Goal: Information Seeking & Learning: Learn about a topic

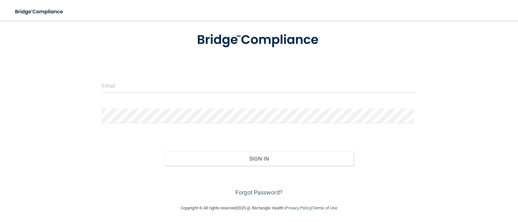
scroll to position [38, 0]
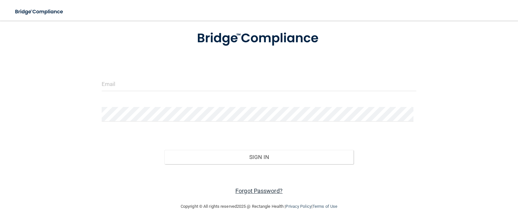
click at [269, 191] on link "Forgot Password?" at bounding box center [258, 191] width 47 height 7
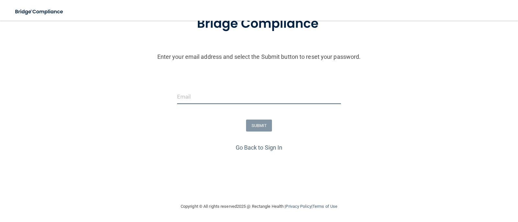
click at [231, 92] on input "email" at bounding box center [259, 97] width 164 height 15
type input "[EMAIL_ADDRESS][DOMAIN_NAME]"
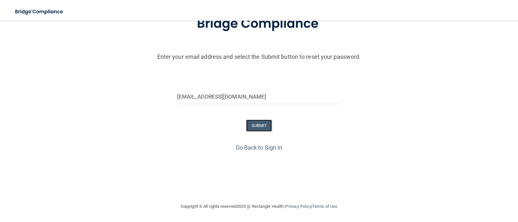
click at [265, 124] on button "SUBMIT" at bounding box center [259, 126] width 26 height 12
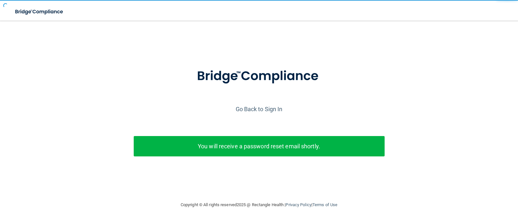
scroll to position [0, 0]
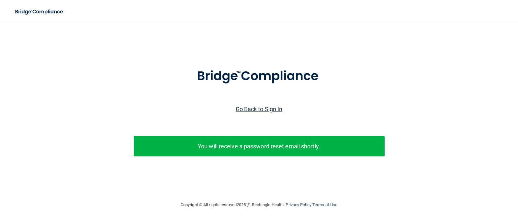
click at [277, 111] on link "Go Back to Sign In" at bounding box center [259, 109] width 47 height 7
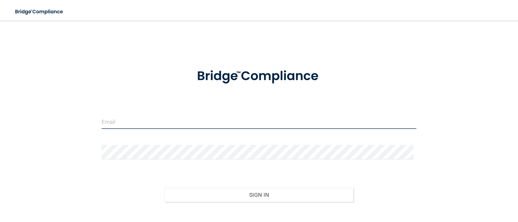
click at [102, 124] on input "email" at bounding box center [259, 122] width 315 height 15
type input "[EMAIL_ADDRESS][DOMAIN_NAME]"
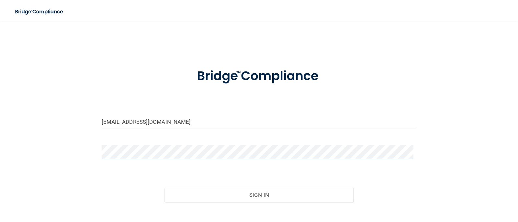
click at [164, 188] on button "Sign In" at bounding box center [258, 195] width 189 height 14
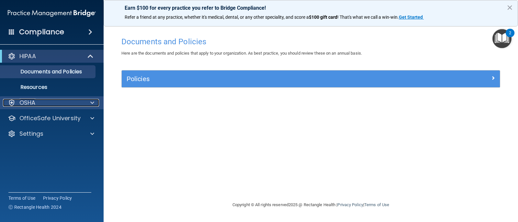
click at [92, 102] on span at bounding box center [92, 103] width 4 height 8
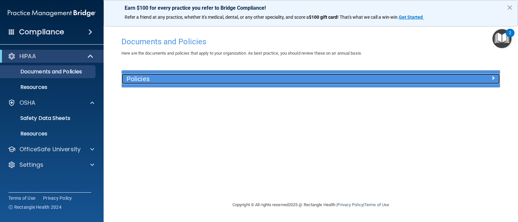
click at [451, 78] on div at bounding box center [452, 78] width 94 height 8
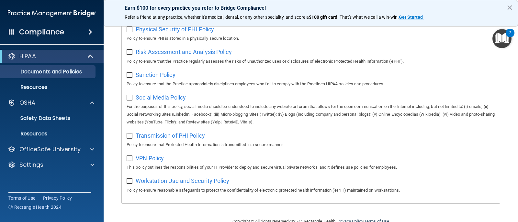
scroll to position [442, 0]
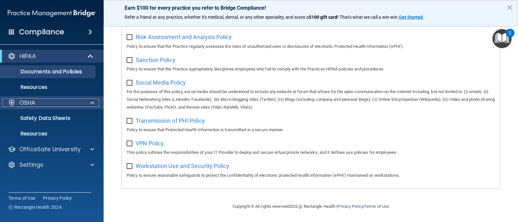
click at [26, 101] on p "OSHA" at bounding box center [27, 103] width 16 height 8
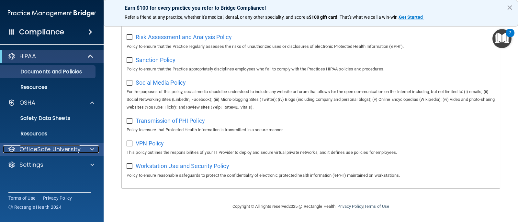
click at [96, 149] on div at bounding box center [91, 150] width 16 height 8
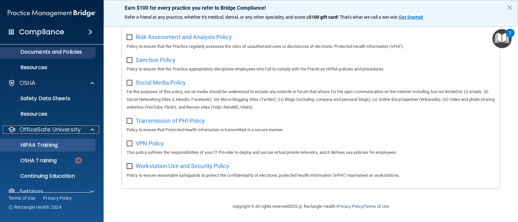
scroll to position [31, 0]
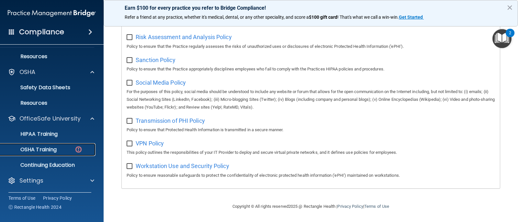
click at [28, 147] on p "OSHA Training" at bounding box center [30, 150] width 52 height 6
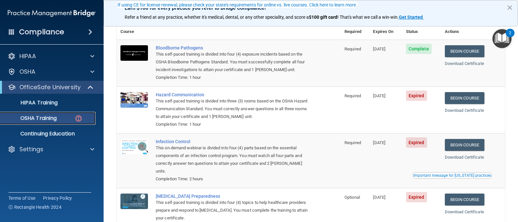
scroll to position [65, 0]
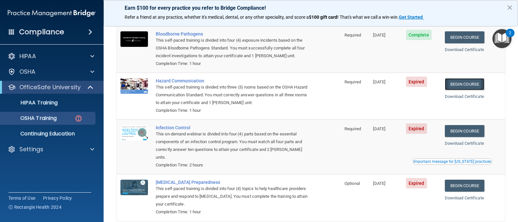
click at [460, 84] on link "Begin Course" at bounding box center [464, 84] width 39 height 12
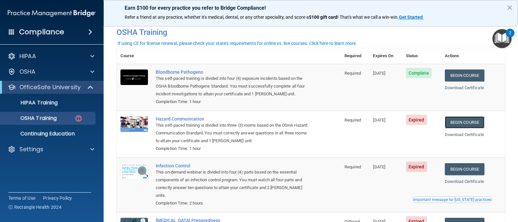
scroll to position [26, 0]
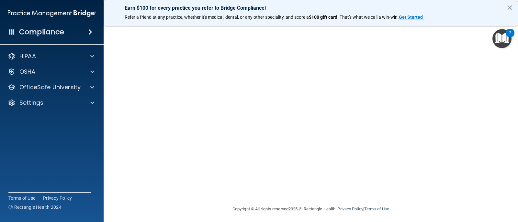
scroll to position [69, 0]
click at [510, 5] on button "×" at bounding box center [509, 7] width 6 height 10
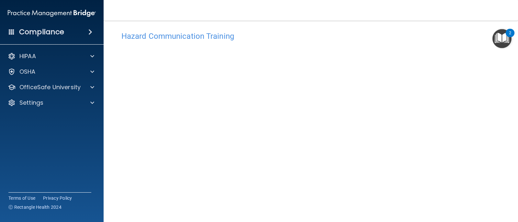
scroll to position [0, 0]
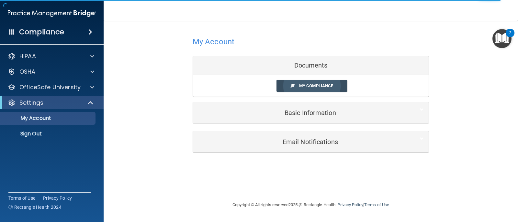
click at [324, 84] on span "My Compliance" at bounding box center [316, 85] width 34 height 5
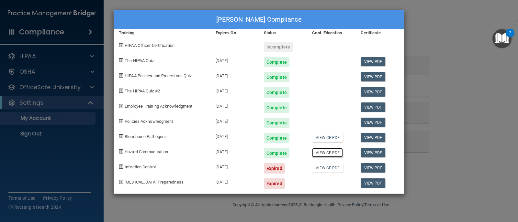
click at [320, 152] on link "View CE PDF" at bounding box center [327, 152] width 31 height 9
click at [464, 64] on div "Jenifer Kay's Compliance Training Expires On Status Cont. Education Certificate…" at bounding box center [259, 111] width 518 height 222
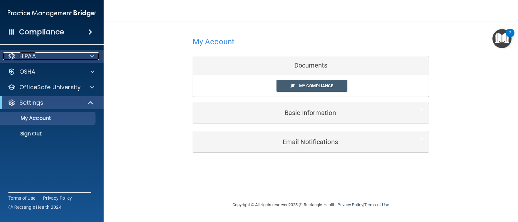
click at [94, 60] on span at bounding box center [92, 56] width 4 height 8
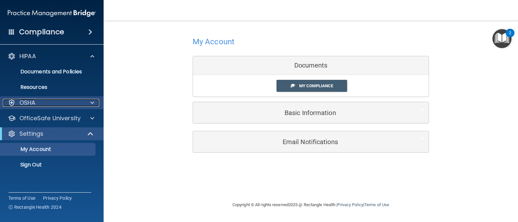
click at [89, 105] on div at bounding box center [91, 103] width 16 height 8
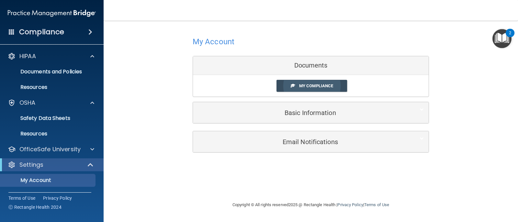
click at [312, 84] on span "My Compliance" at bounding box center [316, 85] width 34 height 5
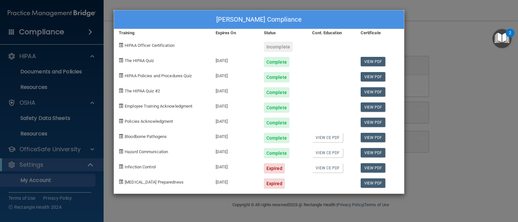
click at [471, 52] on div "Jenifer Kay's Compliance Training Expires On Status Cont. Education Certificate…" at bounding box center [259, 111] width 518 height 222
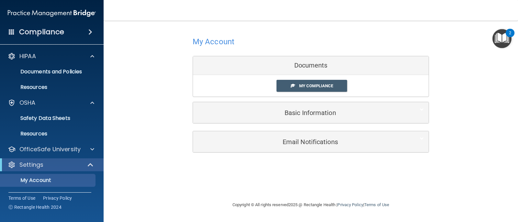
click at [502, 39] on img "Open Resource Center, 2 new notifications" at bounding box center [501, 38] width 19 height 19
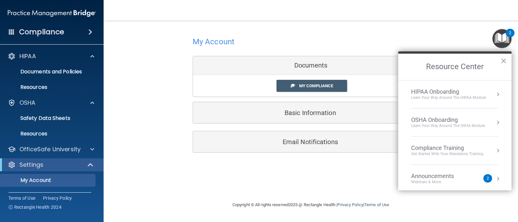
click at [476, 179] on div "Announcements Webinars & More" at bounding box center [445, 179] width 69 height 12
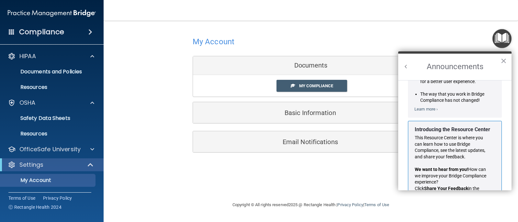
scroll to position [114, 0]
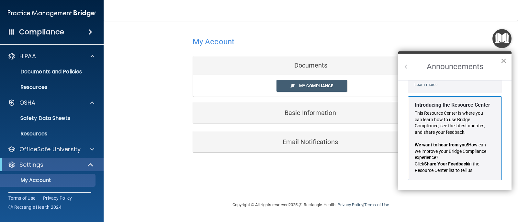
click at [503, 59] on button "×" at bounding box center [503, 61] width 6 height 10
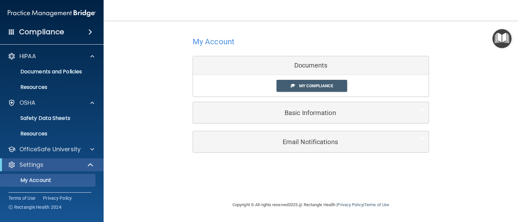
click at [55, 29] on h4 "Compliance" at bounding box center [41, 32] width 45 height 9
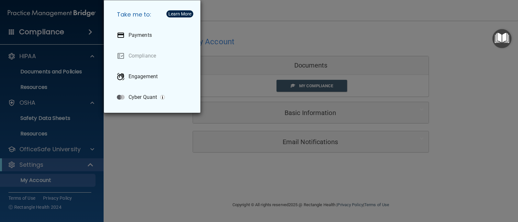
click at [156, 124] on div "Take me to: Payments Compliance Engagement Cyber Quant" at bounding box center [259, 111] width 518 height 222
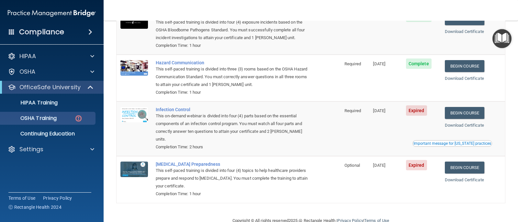
scroll to position [91, 0]
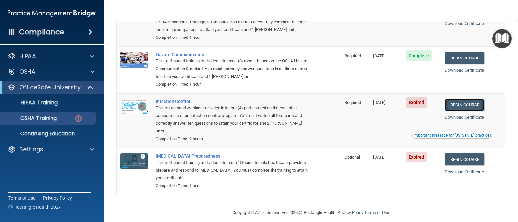
click at [457, 107] on link "Begin Course" at bounding box center [464, 105] width 39 height 12
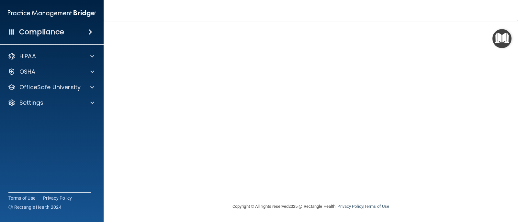
scroll to position [22, 0]
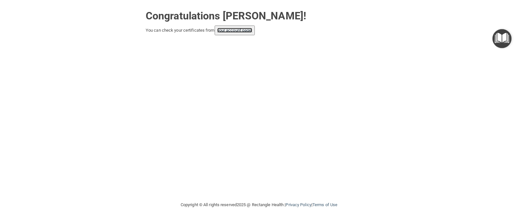
click at [250, 30] on link "your account page!" at bounding box center [234, 30] width 35 height 5
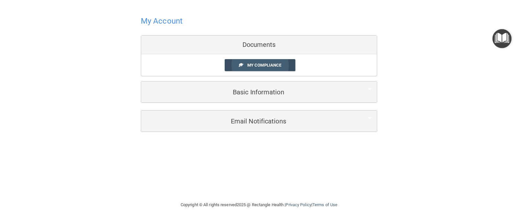
click at [252, 61] on link "My Compliance" at bounding box center [260, 65] width 71 height 12
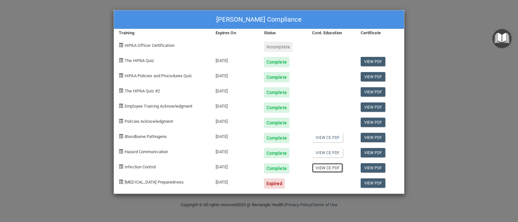
click at [333, 167] on link "View CE PDF" at bounding box center [327, 167] width 31 height 9
click at [454, 78] on div "Jenifer Kay's Compliance Training Expires On Status Cont. Education Certificate…" at bounding box center [259, 111] width 518 height 222
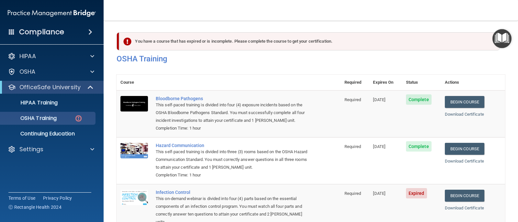
scroll to position [91, 0]
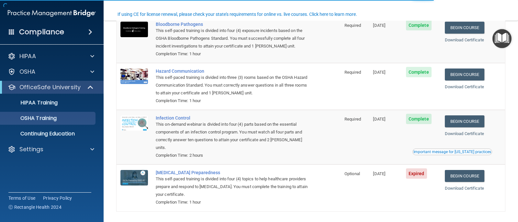
scroll to position [73, 0]
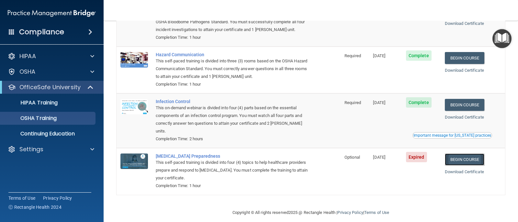
click at [446, 154] on link "Begin Course" at bounding box center [464, 160] width 39 height 12
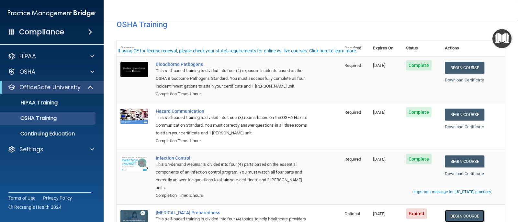
scroll to position [0, 0]
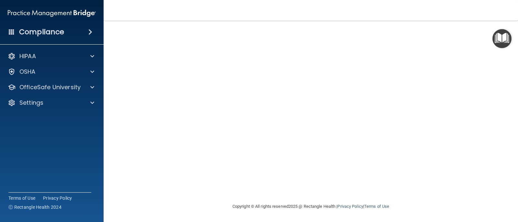
scroll to position [6, 0]
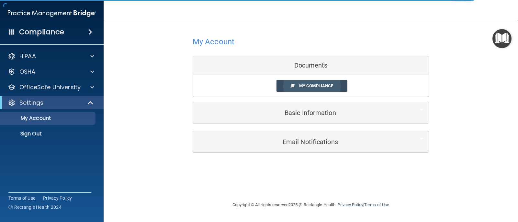
click at [314, 84] on span "My Compliance" at bounding box center [316, 85] width 34 height 5
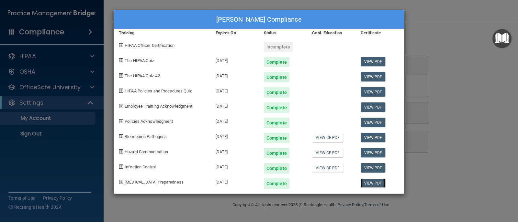
click at [375, 183] on link "View PDF" at bounding box center [372, 183] width 25 height 9
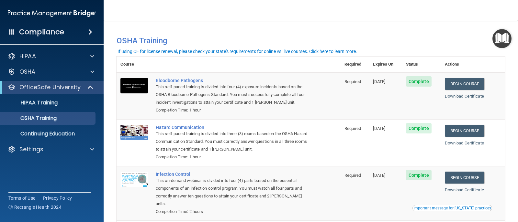
click at [327, 49] on div "If using CE for license renewal, please check your state's requirements for onl…" at bounding box center [236, 51] width 239 height 5
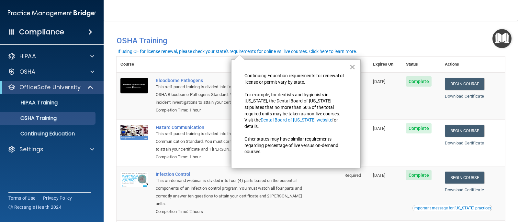
click at [351, 66] on button "×" at bounding box center [352, 67] width 6 height 10
